Goal: Information Seeking & Learning: Learn about a topic

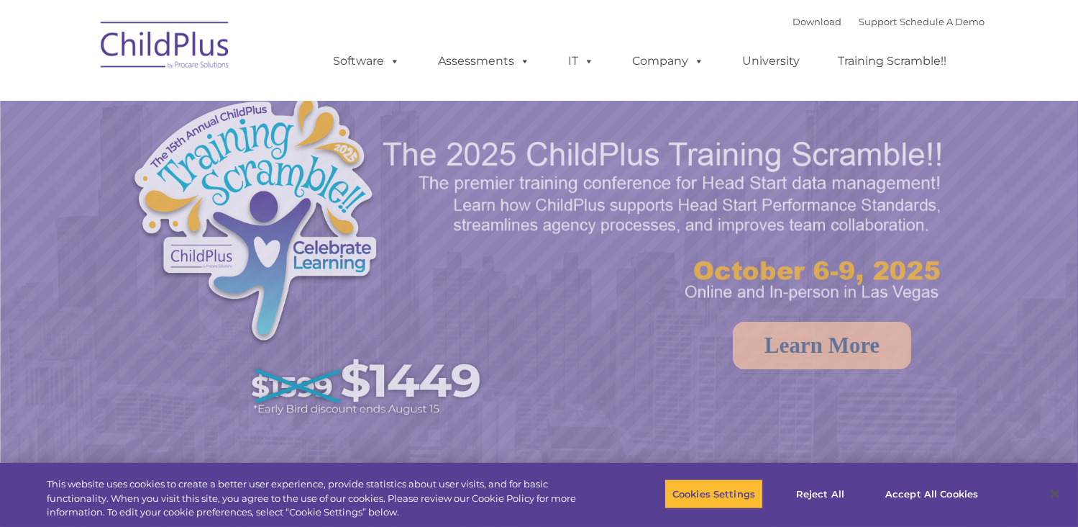
select select "MEDIUM"
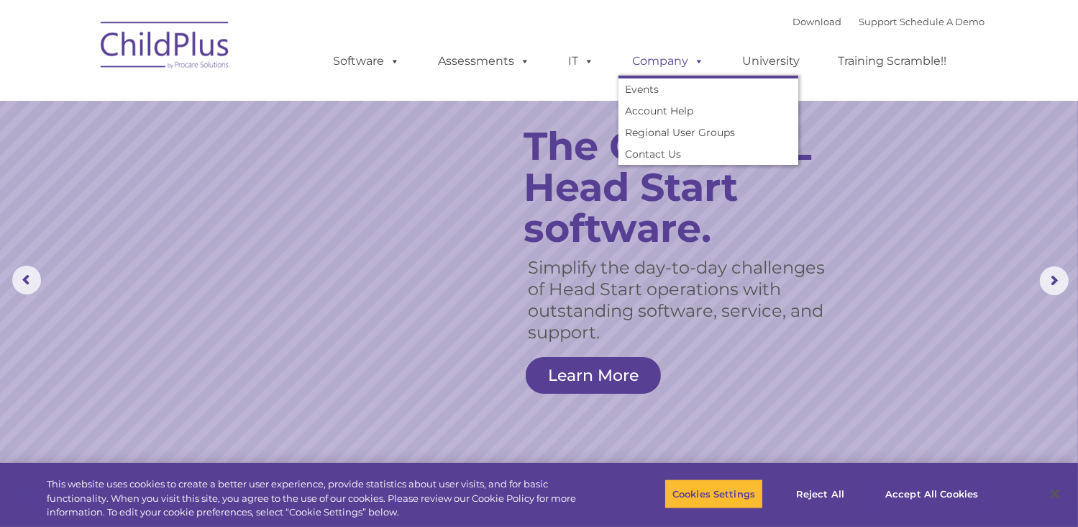
click at [696, 60] on span at bounding box center [697, 61] width 16 height 14
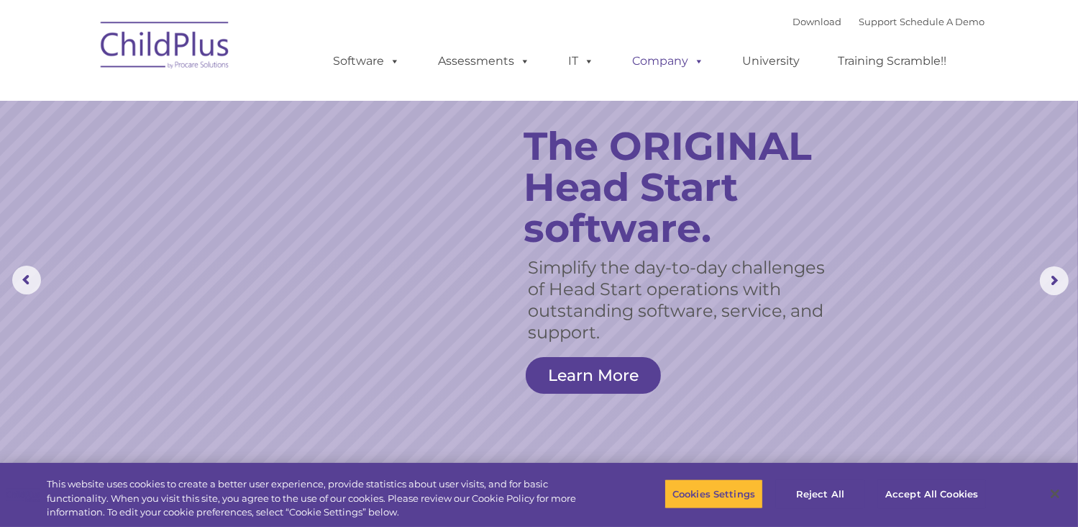
click at [696, 60] on span at bounding box center [697, 61] width 16 height 14
click at [357, 229] on rs-slide "Simplify the day-to-day challenges of Head Start operations with outstanding so…" at bounding box center [539, 280] width 1078 height 561
click at [590, 373] on link "Learn More" at bounding box center [593, 375] width 135 height 37
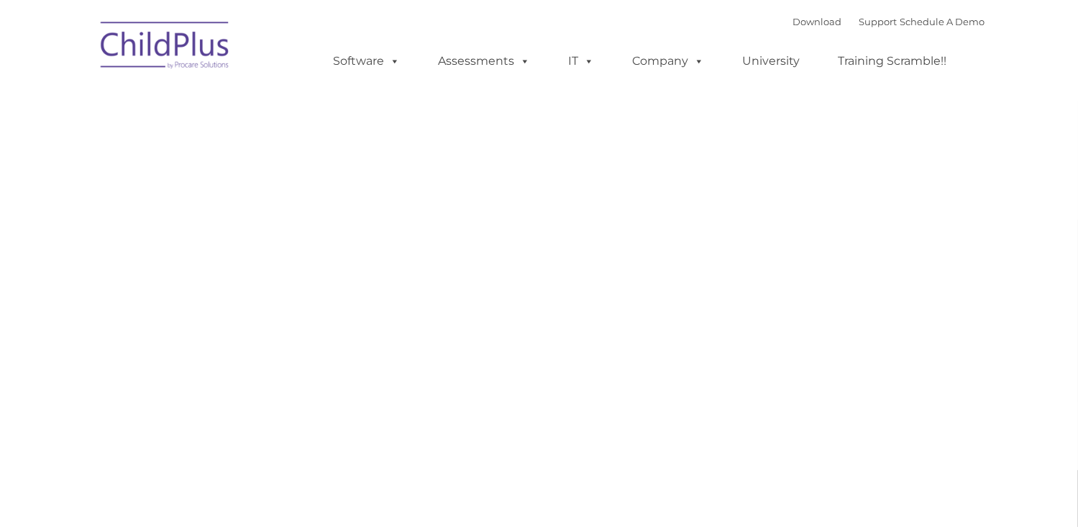
type input ""
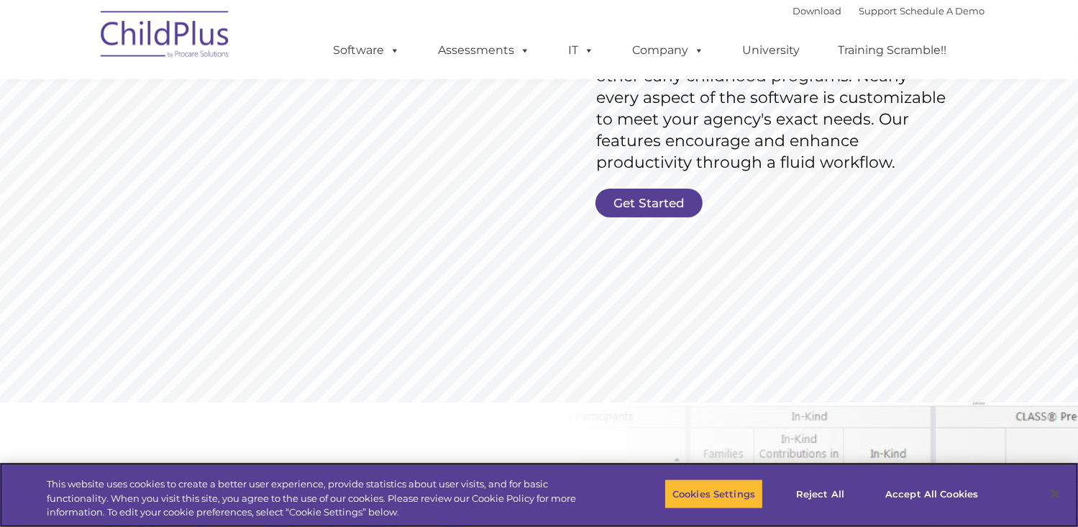
scroll to position [296, 0]
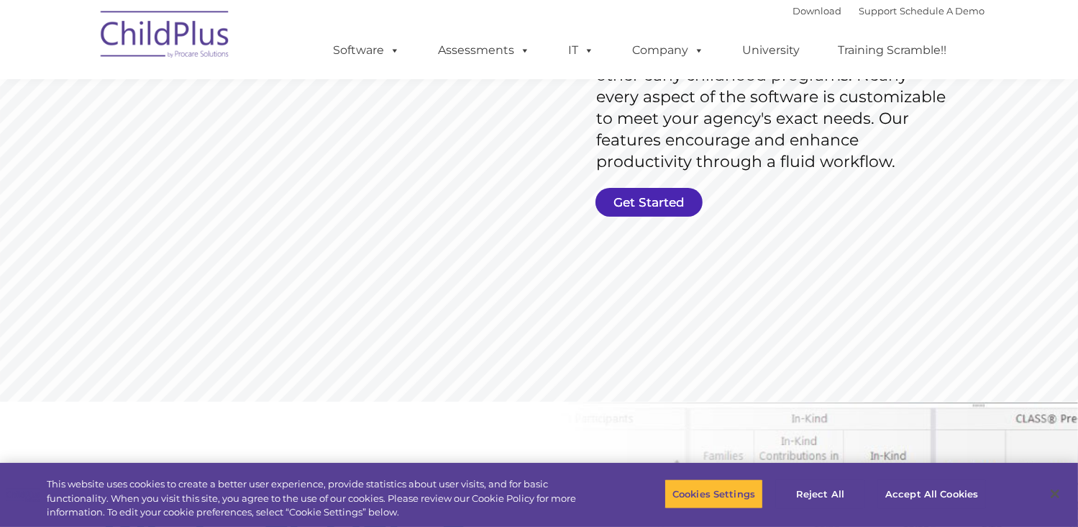
click at [645, 203] on link "Get Started" at bounding box center [649, 202] width 107 height 29
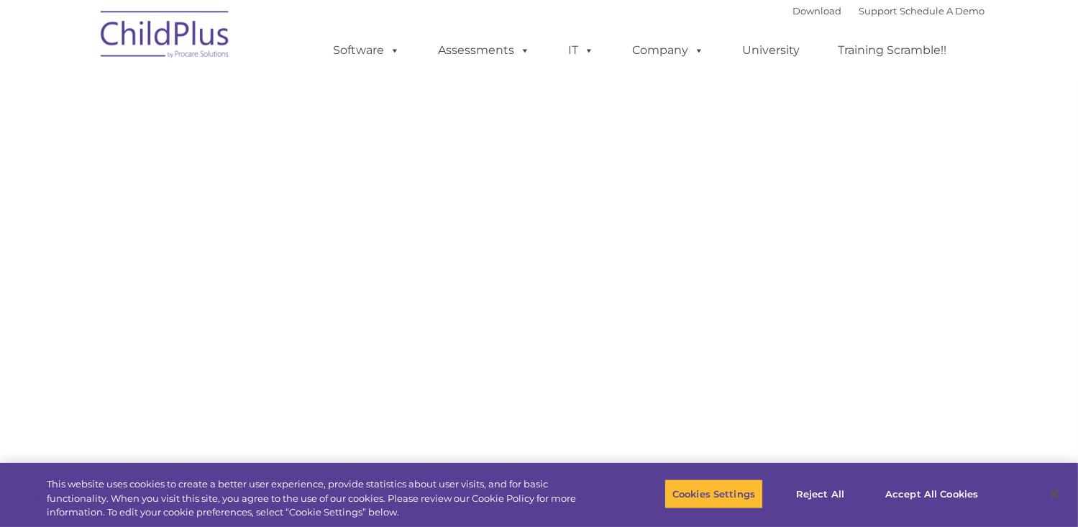
select select "MEDIUM"
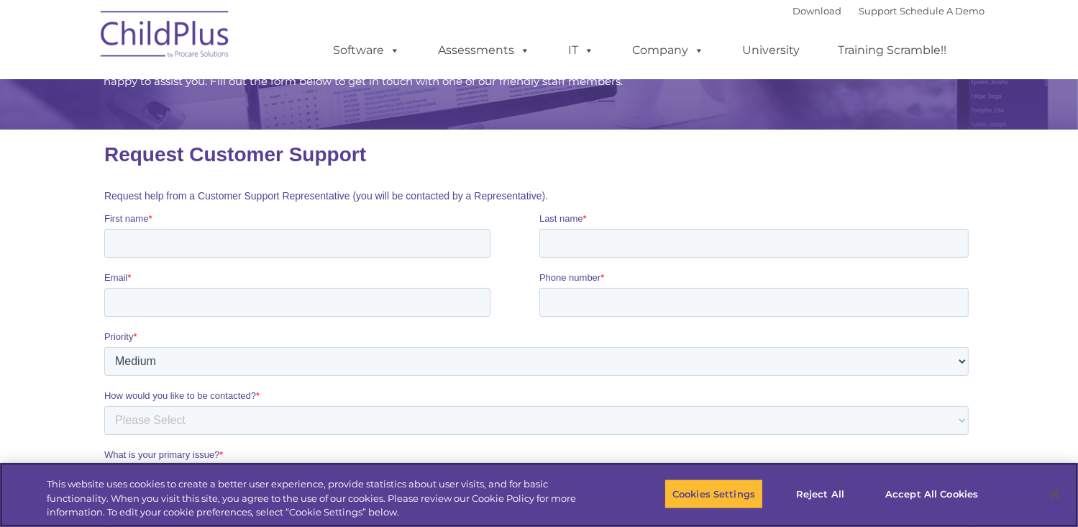
scroll to position [124, 0]
